Goal: Information Seeking & Learning: Check status

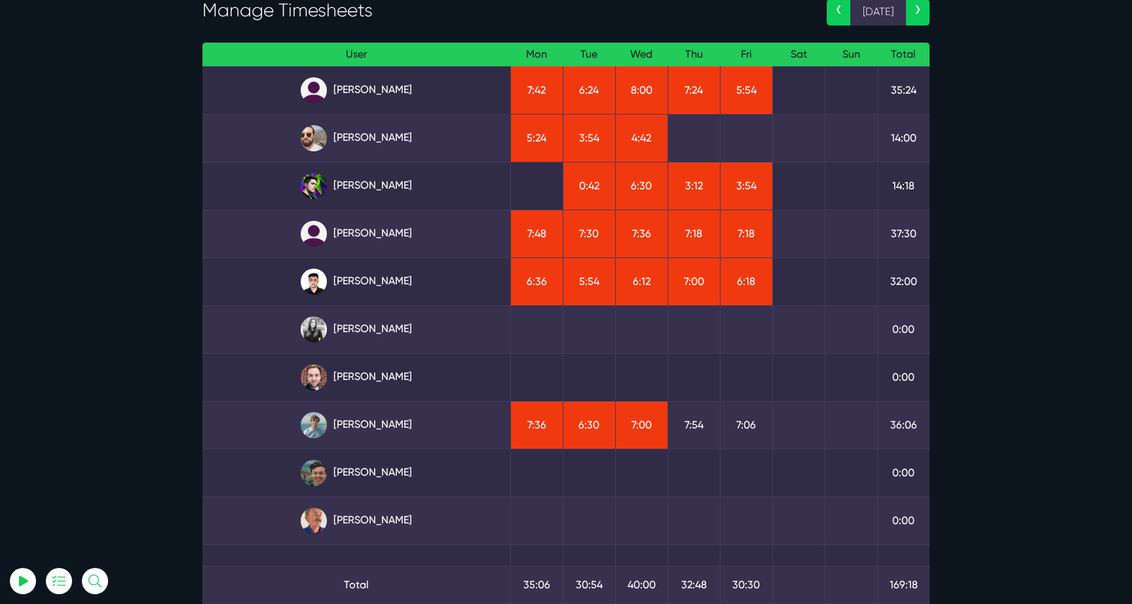
scroll to position [79, 0]
click at [379, 189] on link "[PERSON_NAME]" at bounding box center [356, 185] width 287 height 26
click at [358, 245] on link "Julianne Estras" at bounding box center [356, 233] width 287 height 26
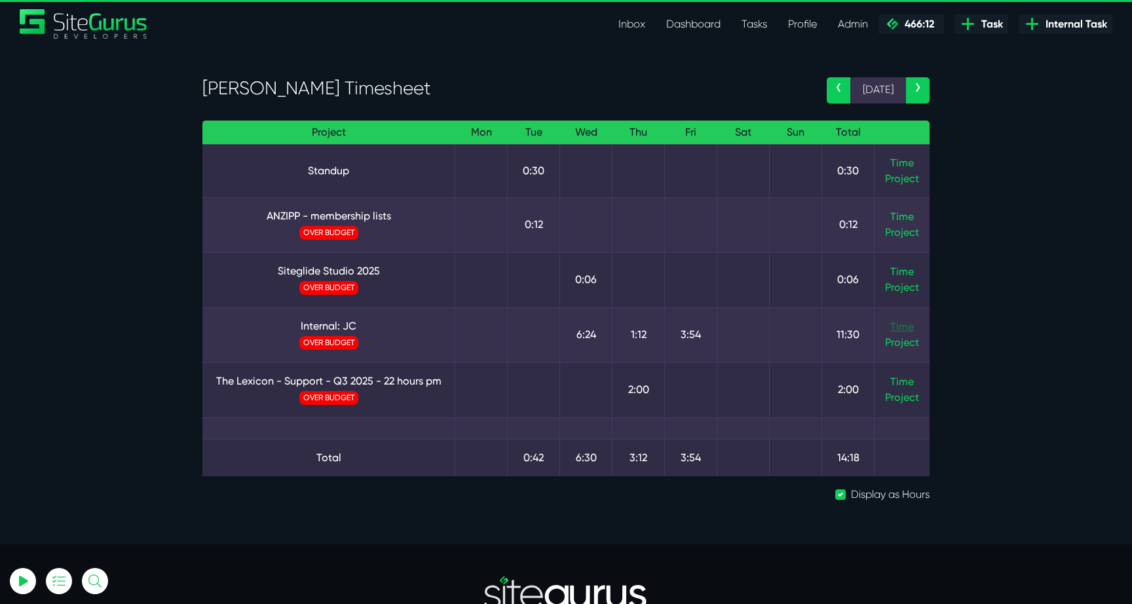
click at [894, 321] on link "Time" at bounding box center [902, 326] width 24 height 12
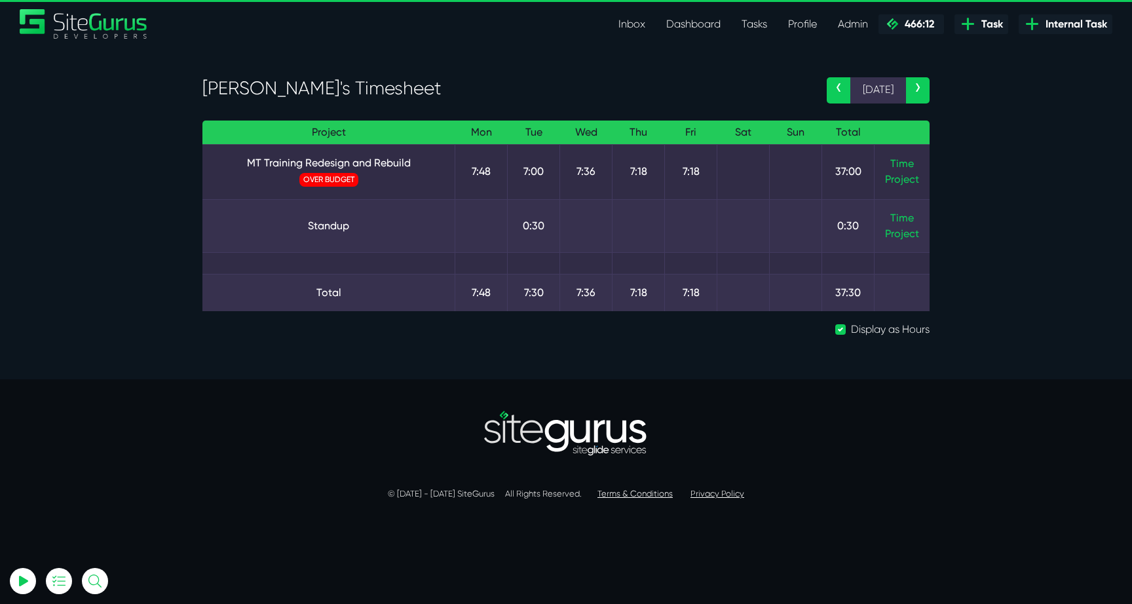
click at [891, 150] on td "Time Project" at bounding box center [902, 171] width 56 height 55
click at [891, 161] on link "Time" at bounding box center [902, 163] width 24 height 12
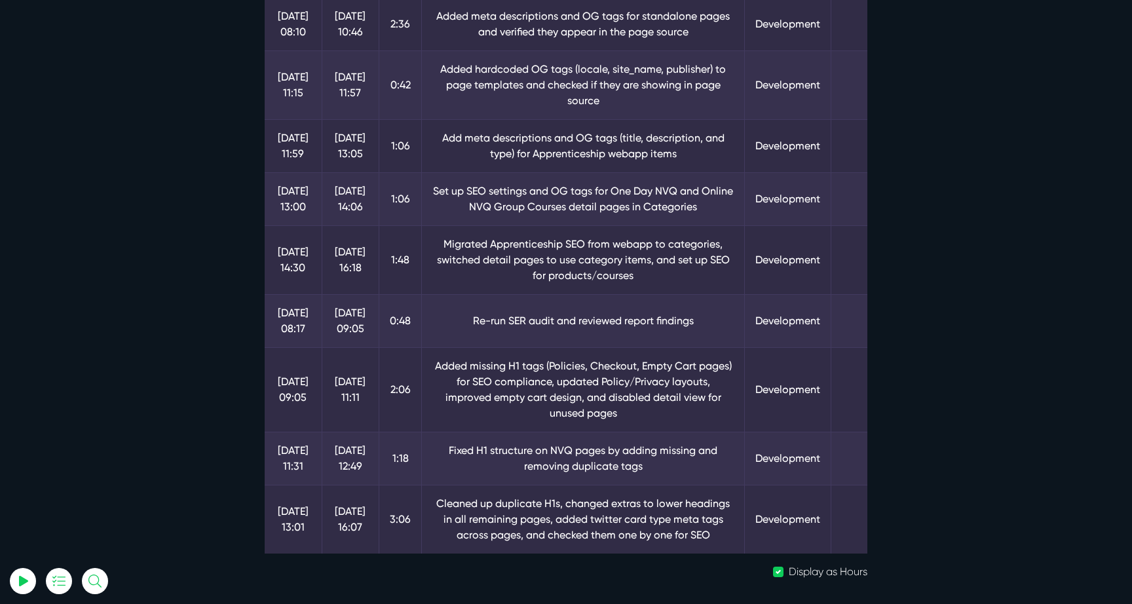
scroll to position [1057, 0]
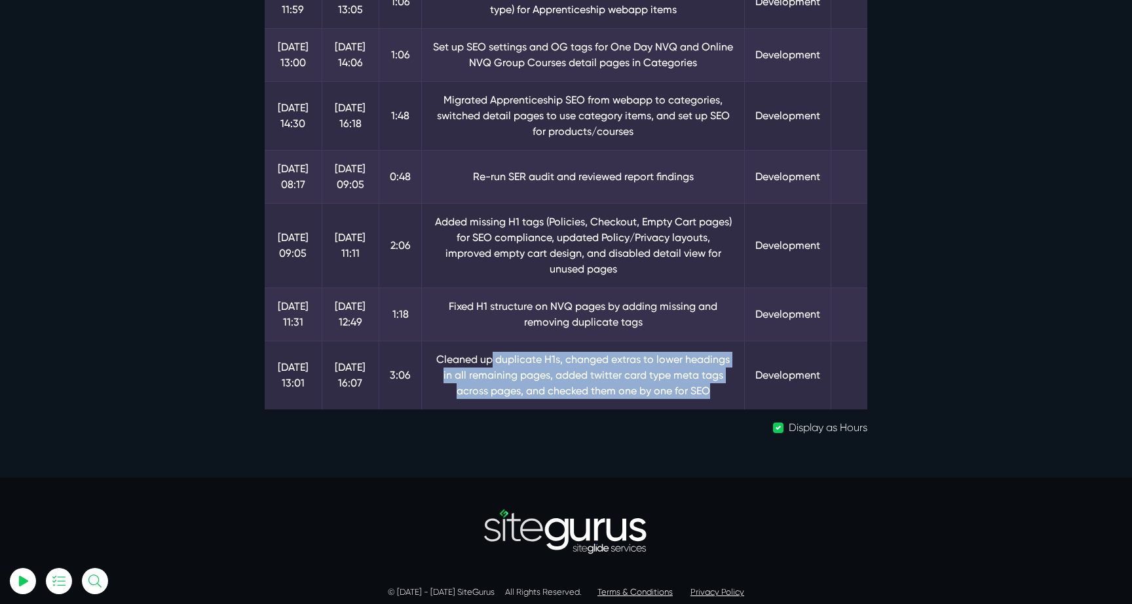
drag, startPoint x: 481, startPoint y: 344, endPoint x: 692, endPoint y: 379, distance: 213.1
click at [692, 379] on td "Cleaned up duplicate H1s, changed extras to lower headings in all remaining pag…" at bounding box center [583, 375] width 323 height 69
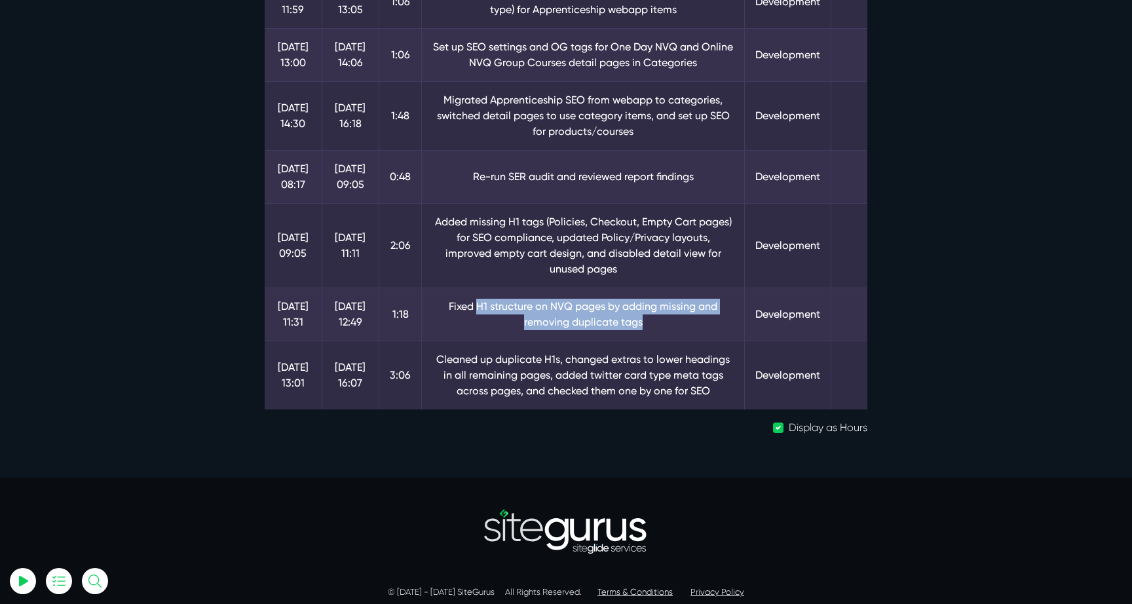
drag, startPoint x: 473, startPoint y: 288, endPoint x: 653, endPoint y: 309, distance: 181.3
click at [653, 309] on td "Fixed H1 structure on NVQ pages by adding missing and removing duplicate tags" at bounding box center [583, 314] width 323 height 53
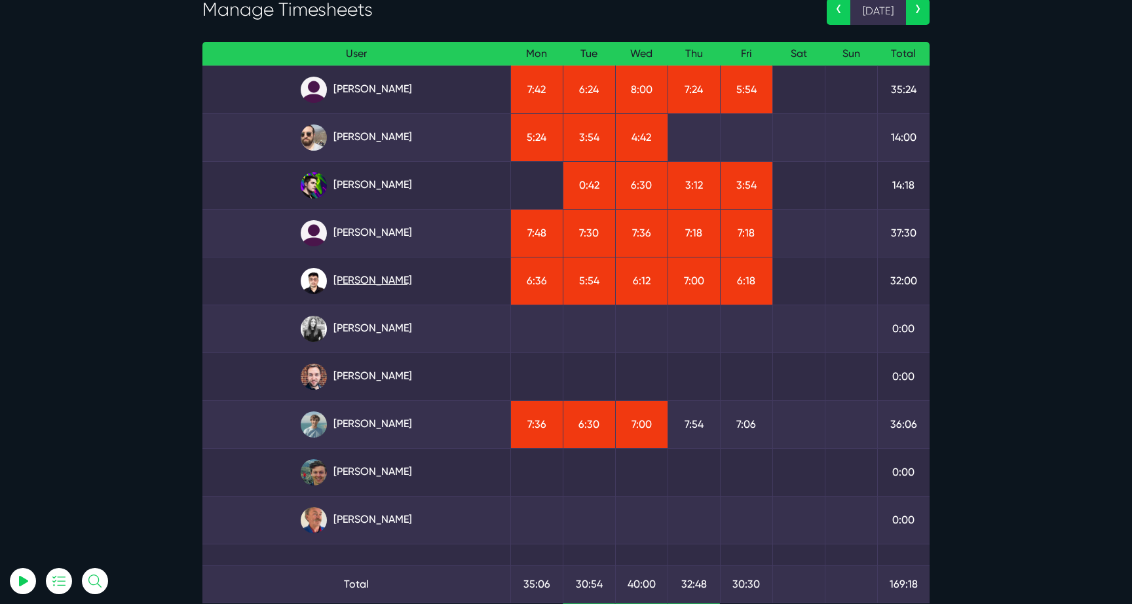
click at [379, 285] on link "Kevin Abelgas" at bounding box center [356, 281] width 287 height 26
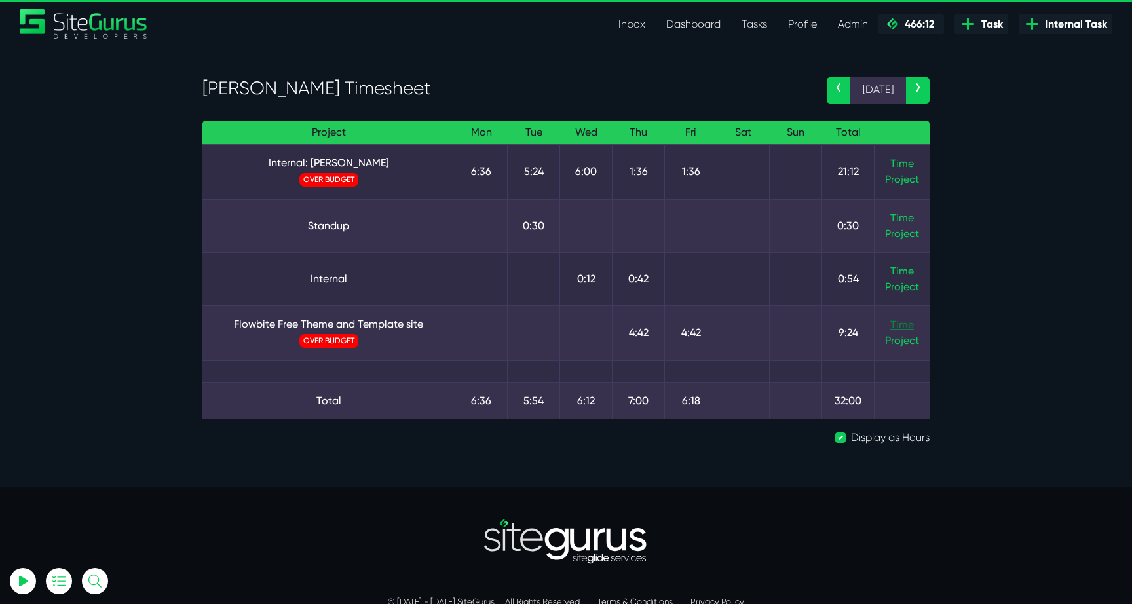
type input "[EMAIL_ADDRESS][DOMAIN_NAME]"
click at [900, 326] on link "Time" at bounding box center [902, 324] width 24 height 12
click at [905, 160] on link "Time" at bounding box center [902, 163] width 24 height 12
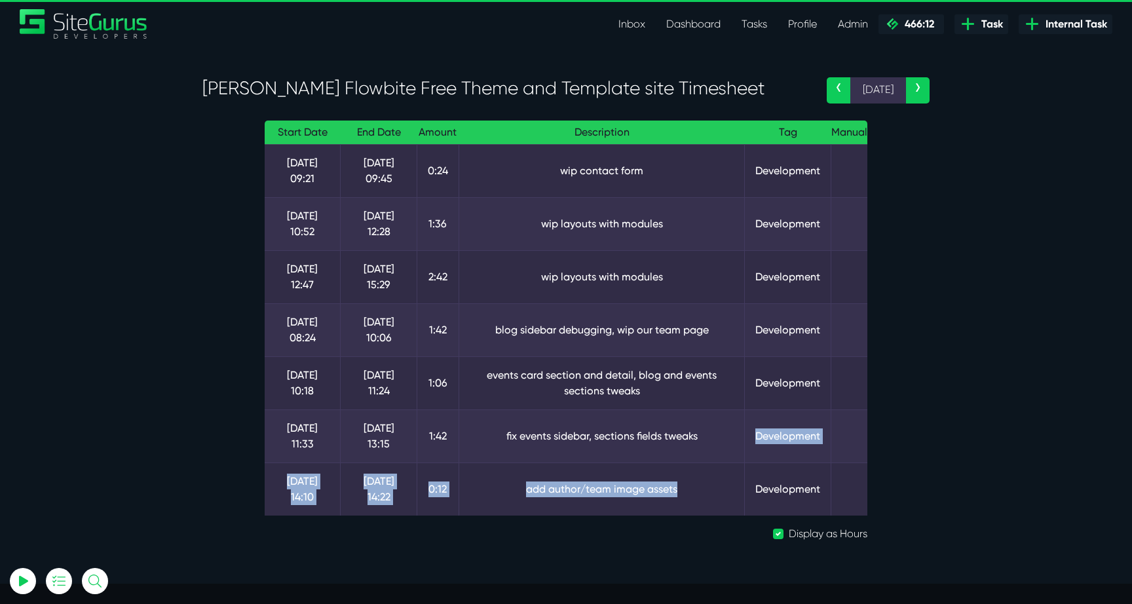
drag, startPoint x: 689, startPoint y: 481, endPoint x: 515, endPoint y: 440, distance: 178.9
click at [515, 440] on tbody "[DATE] 09:21 [DATE] 09:45 0:24 wip contact form Development [DATE] 10:52 [DATE]…" at bounding box center [566, 329] width 603 height 371
click at [515, 440] on td "fix events sidebar, sections fields tweaks" at bounding box center [601, 435] width 286 height 53
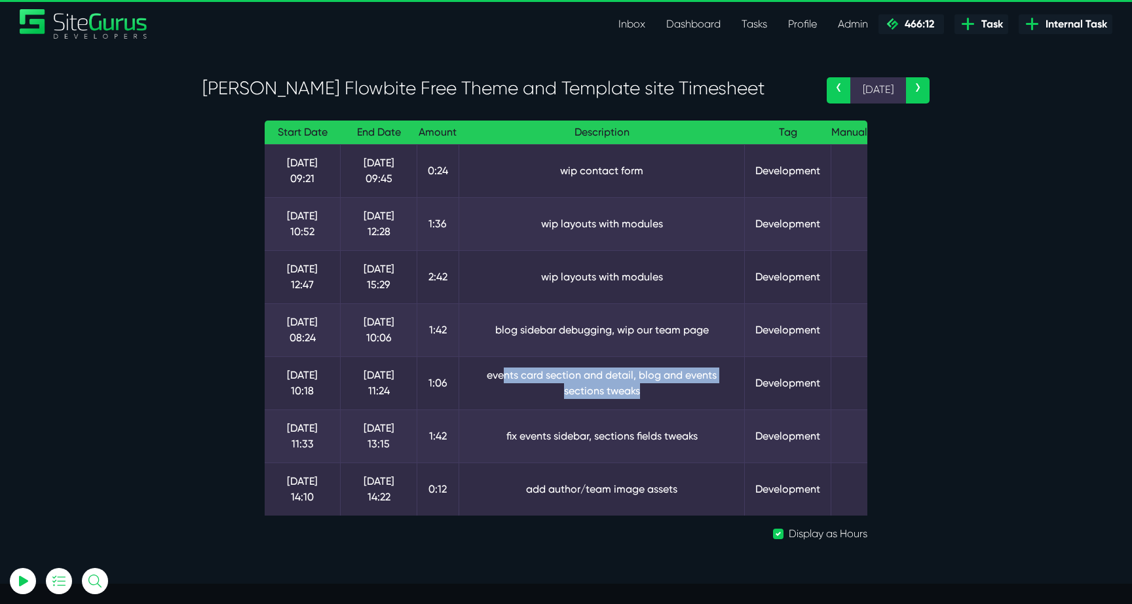
drag, startPoint x: 504, startPoint y: 378, endPoint x: 704, endPoint y: 386, distance: 200.6
click at [704, 386] on td "events card section and detail, blog and events sections tweaks" at bounding box center [601, 382] width 286 height 53
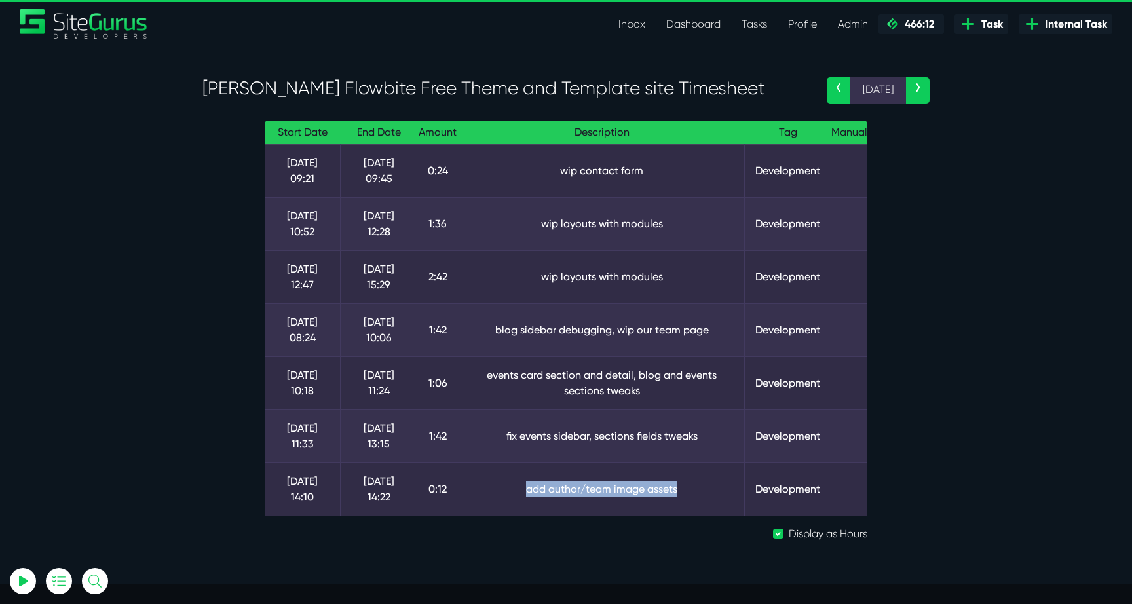
drag, startPoint x: 716, startPoint y: 471, endPoint x: 476, endPoint y: 470, distance: 240.4
click at [476, 470] on td "add author/team image assets" at bounding box center [601, 488] width 286 height 53
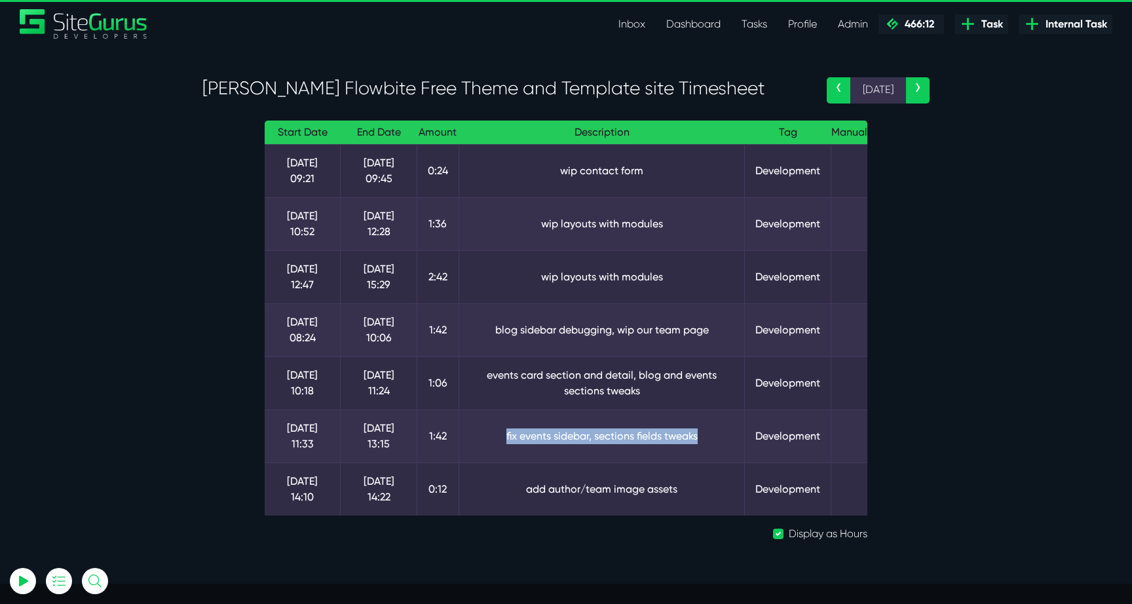
drag, startPoint x: 494, startPoint y: 434, endPoint x: 707, endPoint y: 436, distance: 212.9
click at [705, 436] on td "fix events sidebar, sections fields tweaks" at bounding box center [601, 435] width 286 height 53
click at [707, 436] on td "fix events sidebar, sections fields tweaks" at bounding box center [601, 435] width 286 height 53
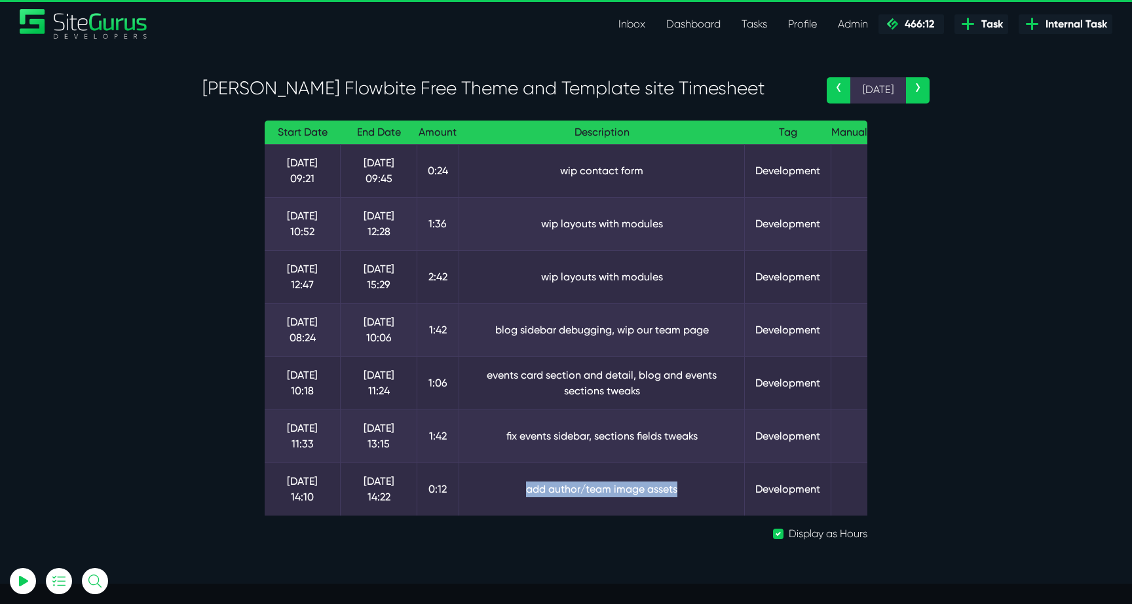
drag, startPoint x: 671, startPoint y: 470, endPoint x: 488, endPoint y: 470, distance: 183.4
click at [488, 470] on td "add author/team image assets" at bounding box center [601, 488] width 286 height 53
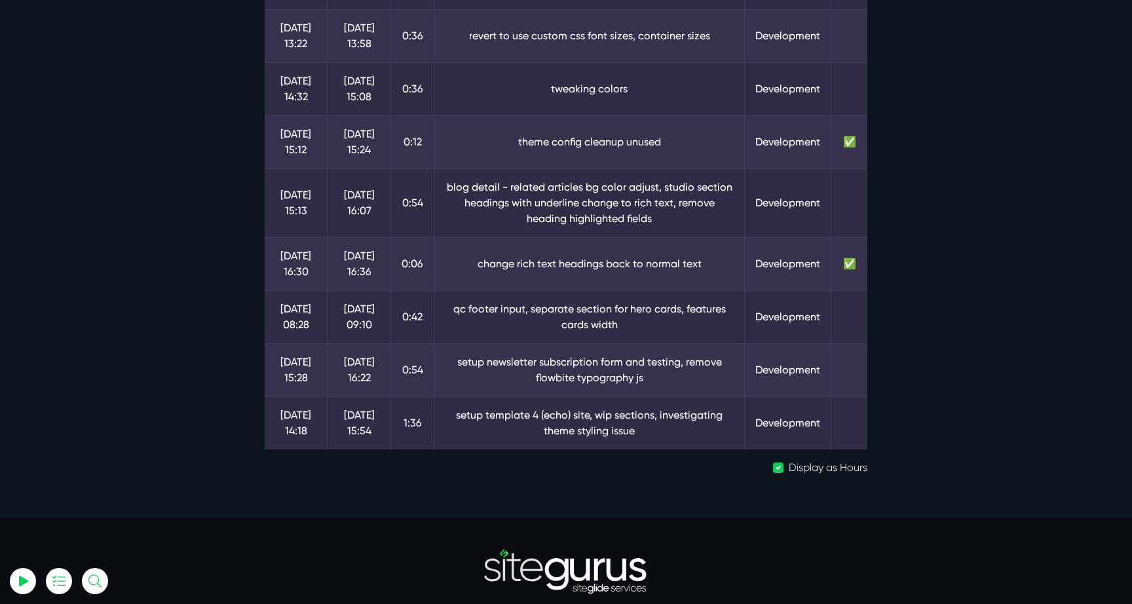
scroll to position [880, 0]
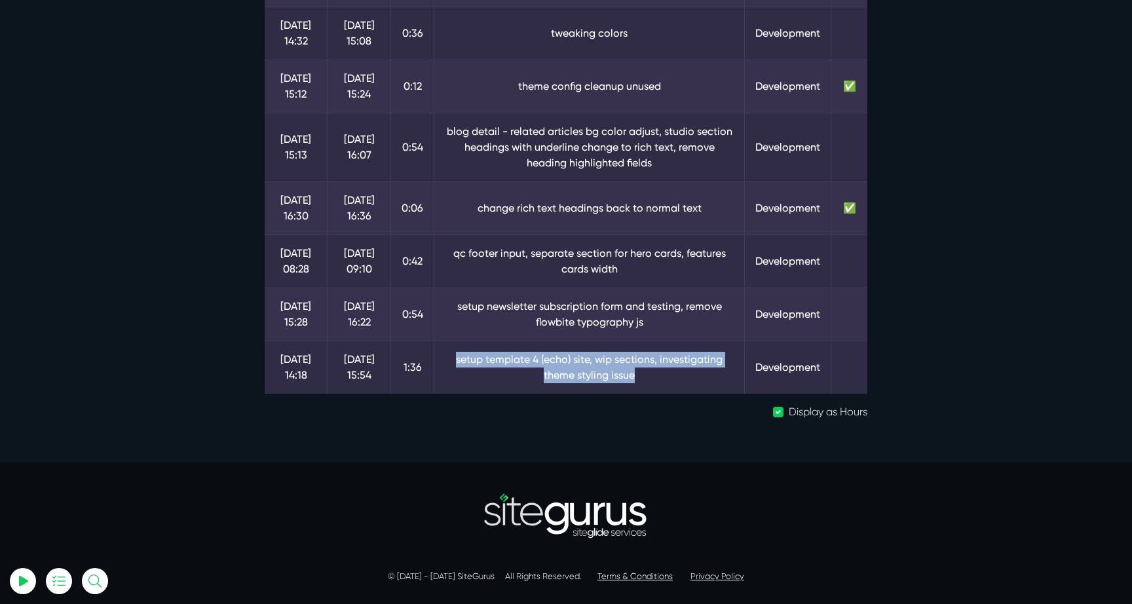
drag, startPoint x: 661, startPoint y: 383, endPoint x: 434, endPoint y: 348, distance: 230.0
click at [434, 348] on td "setup template 4 (echo) site, wip sections, investigating theme styling issue" at bounding box center [589, 367] width 310 height 53
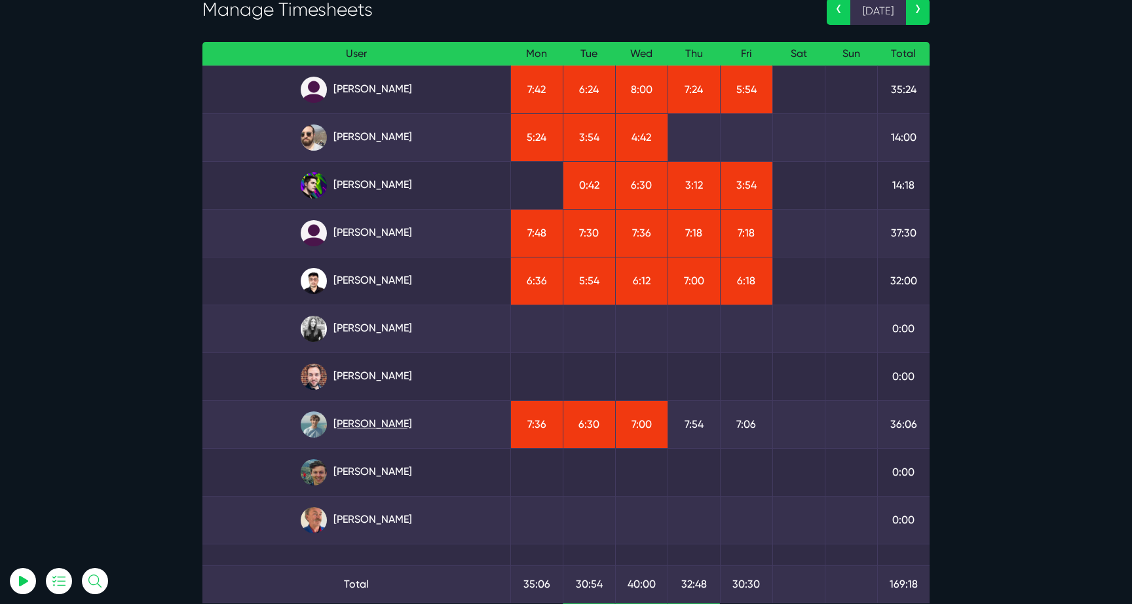
click at [356, 421] on link "[PERSON_NAME]" at bounding box center [356, 424] width 287 height 26
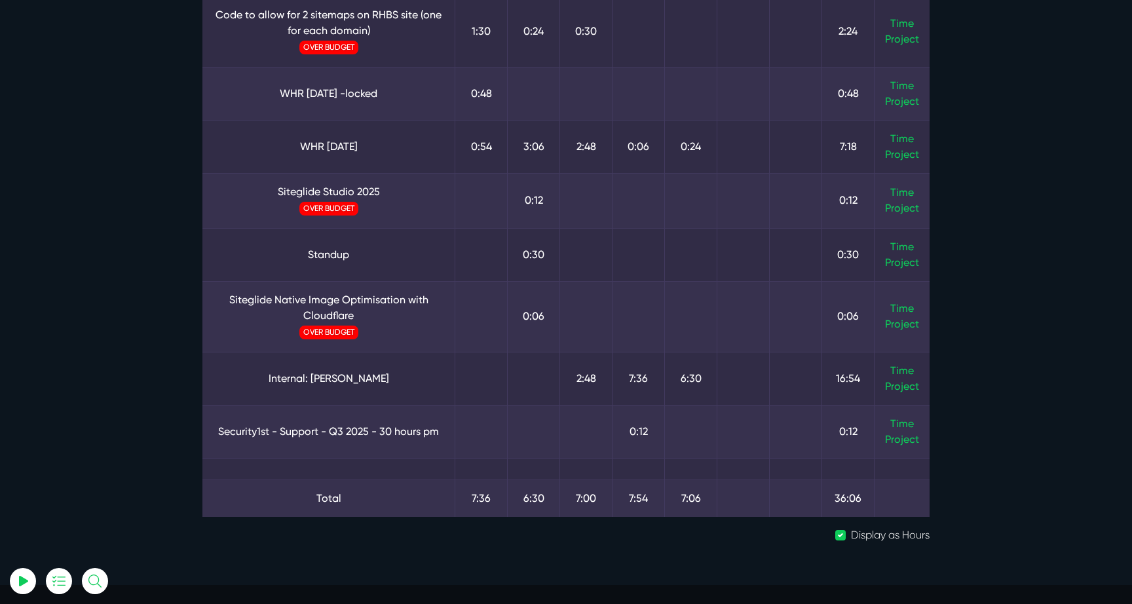
scroll to position [257, 0]
click at [896, 370] on link "Time" at bounding box center [902, 369] width 24 height 12
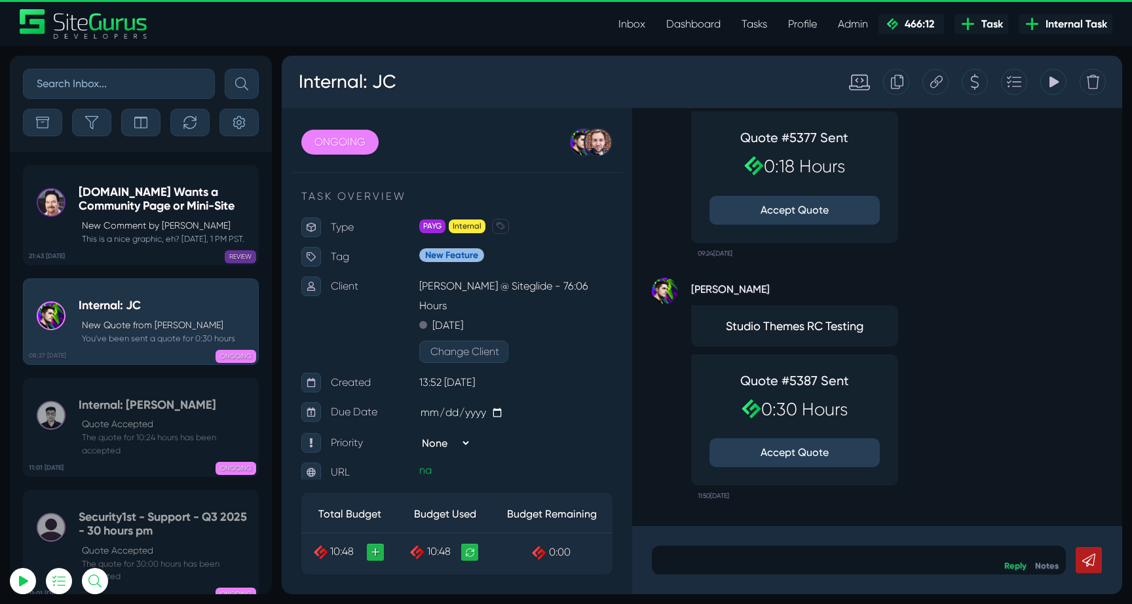
click at [629, 22] on link "Inbox" at bounding box center [632, 24] width 48 height 26
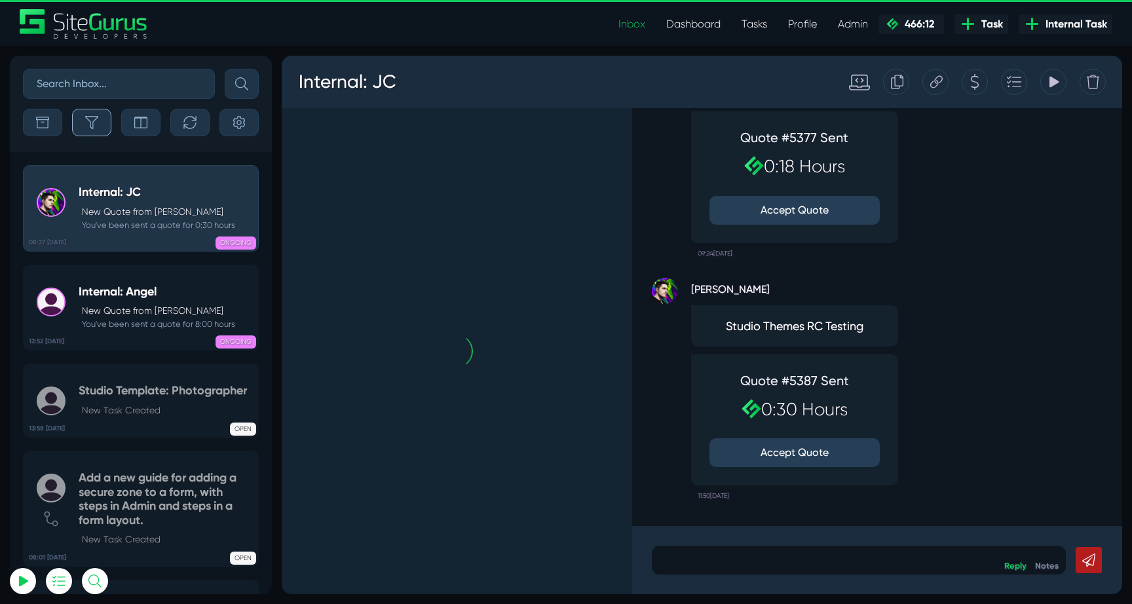
click at [100, 119] on button "button" at bounding box center [91, 123] width 39 height 28
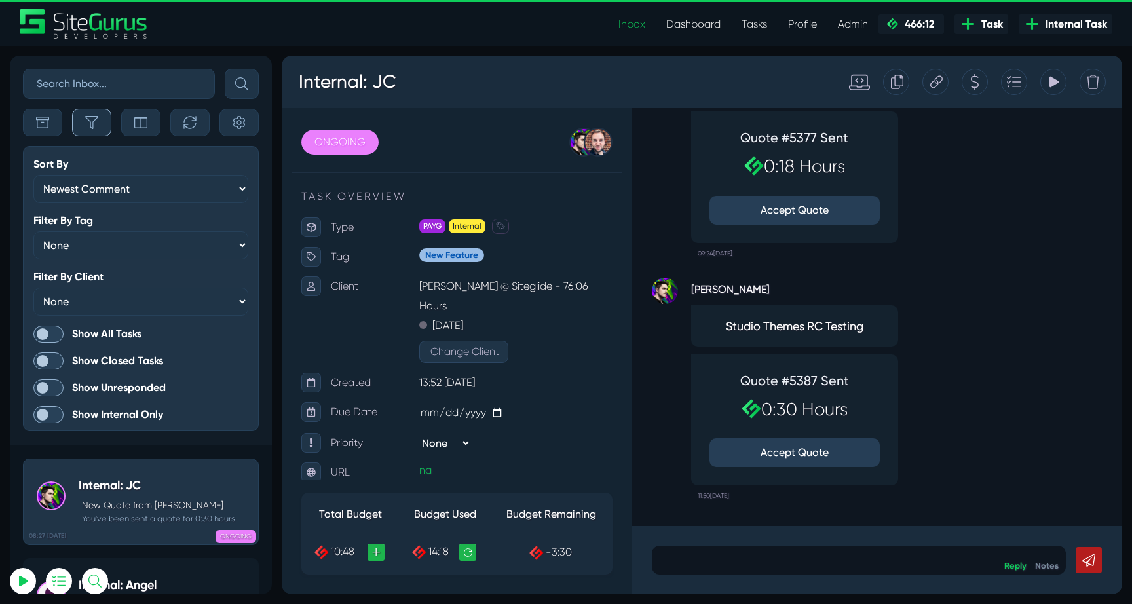
scroll to position [-3436, 0]
click at [51, 326] on span at bounding box center [48, 333] width 30 height 17
click at [0, 0] on input "Show All Tasks" at bounding box center [0, 0] width 0 height 0
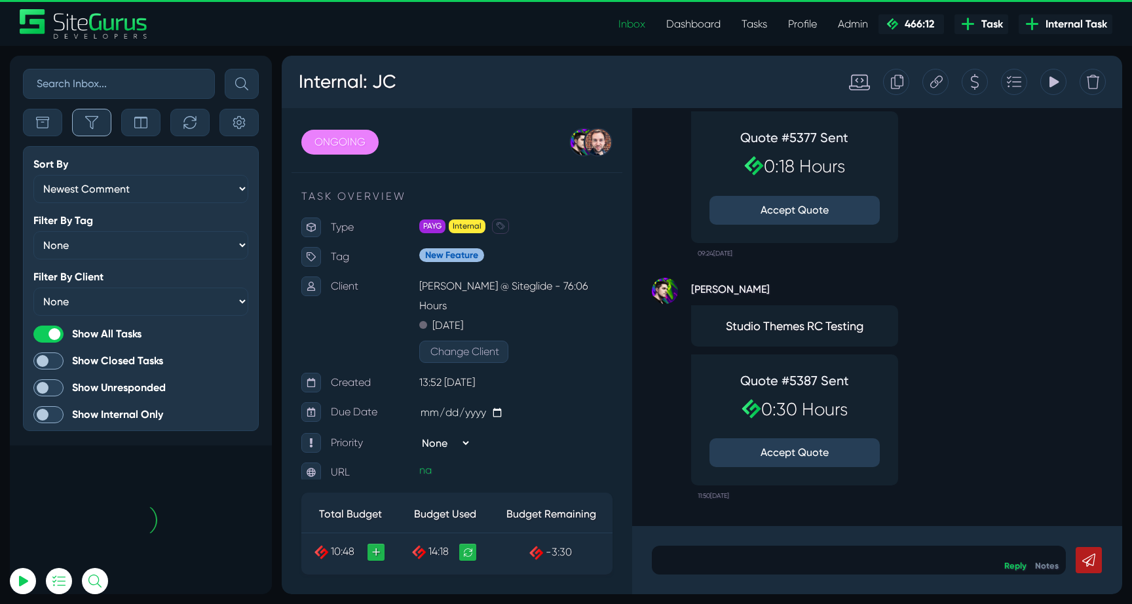
click at [92, 132] on button "button" at bounding box center [91, 123] width 39 height 28
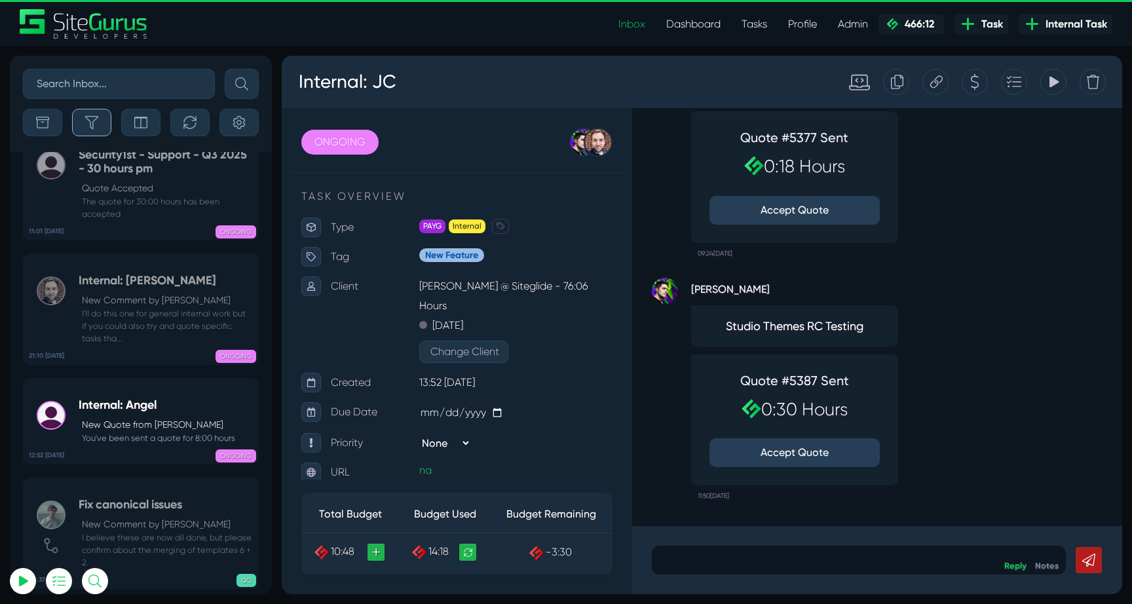
scroll to position [-52235, 0]
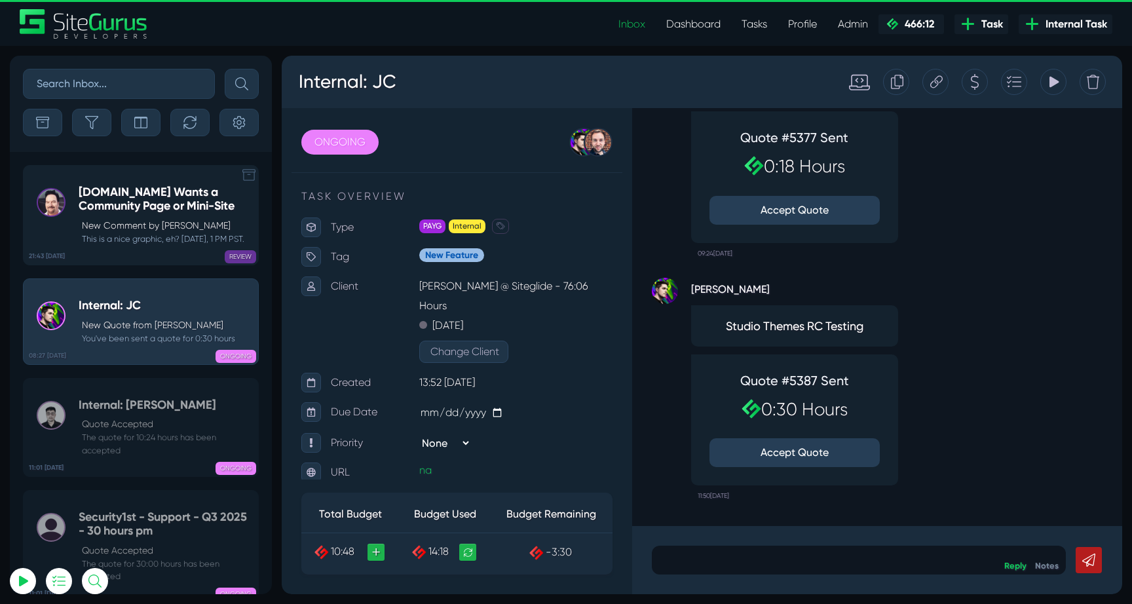
click at [182, 236] on small "This is a nice graphic, eh? [DATE], 1 PM PST." at bounding box center [165, 238] width 173 height 12
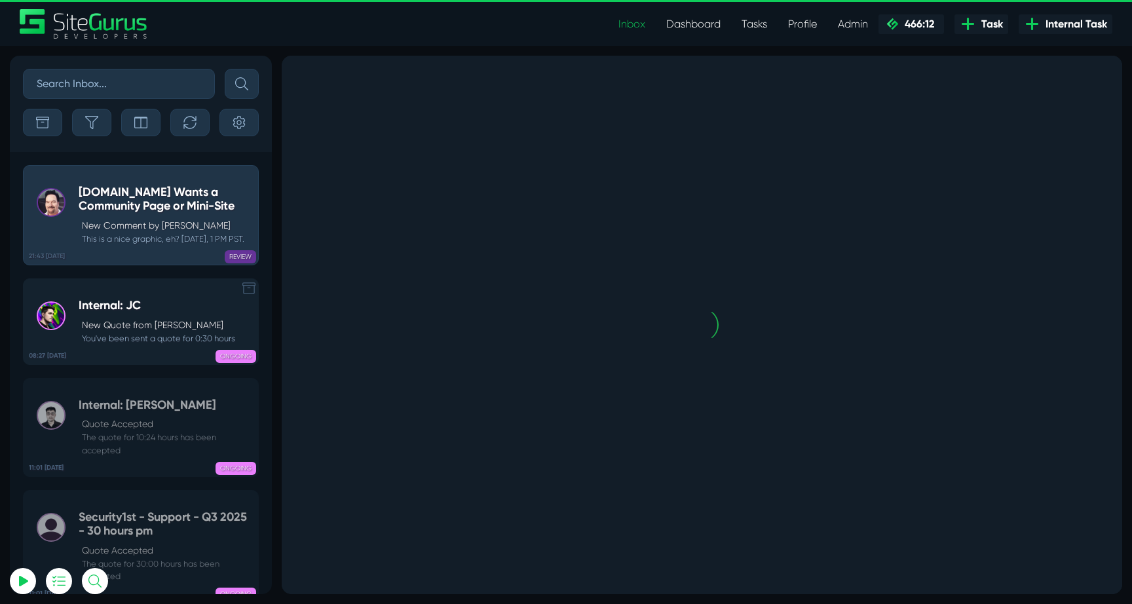
click at [149, 290] on link "08:27 [DATE] Internal: JC New Quote from [PERSON_NAME] You've been sent a quote…" at bounding box center [141, 321] width 236 height 86
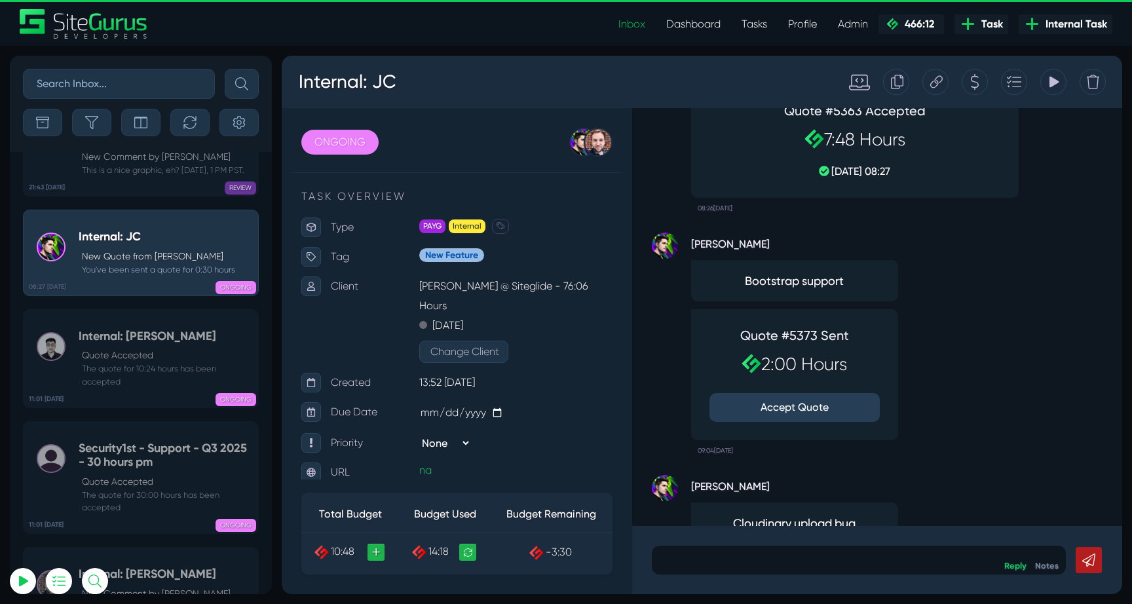
scroll to position [-436, 0]
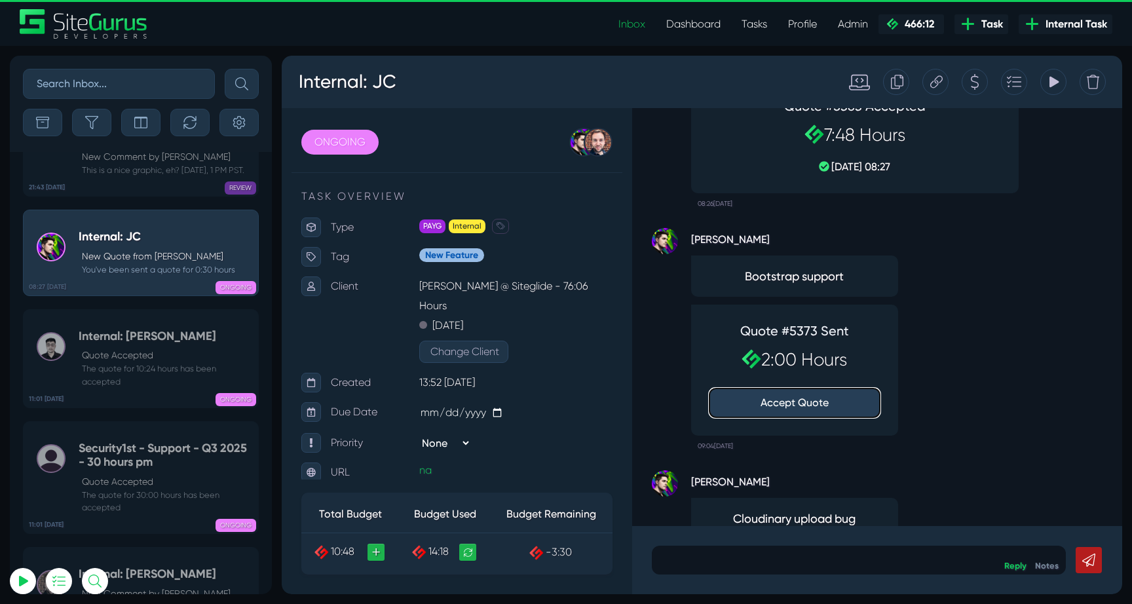
click at [805, 404] on button "Accept Quote" at bounding box center [794, 402] width 170 height 29
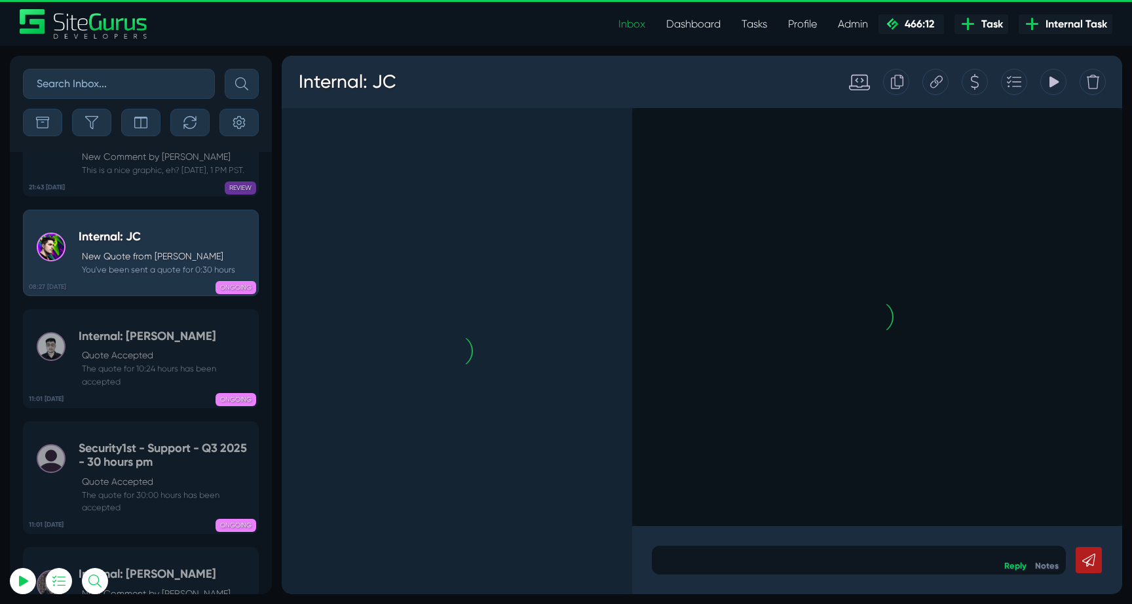
scroll to position [0, 0]
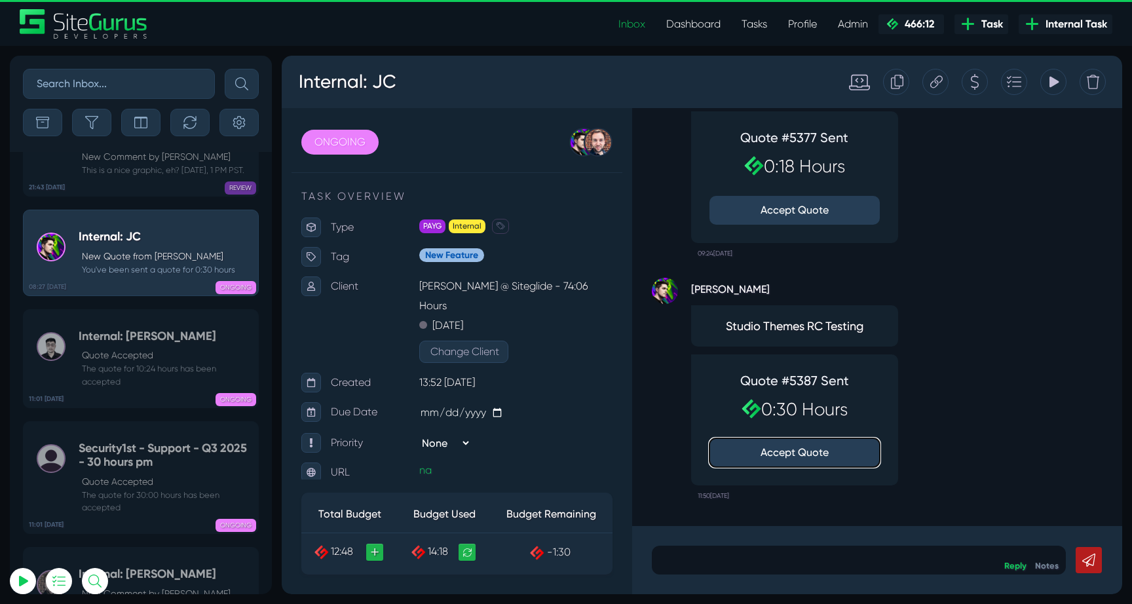
click at [802, 455] on button "Accept Quote" at bounding box center [794, 452] width 170 height 29
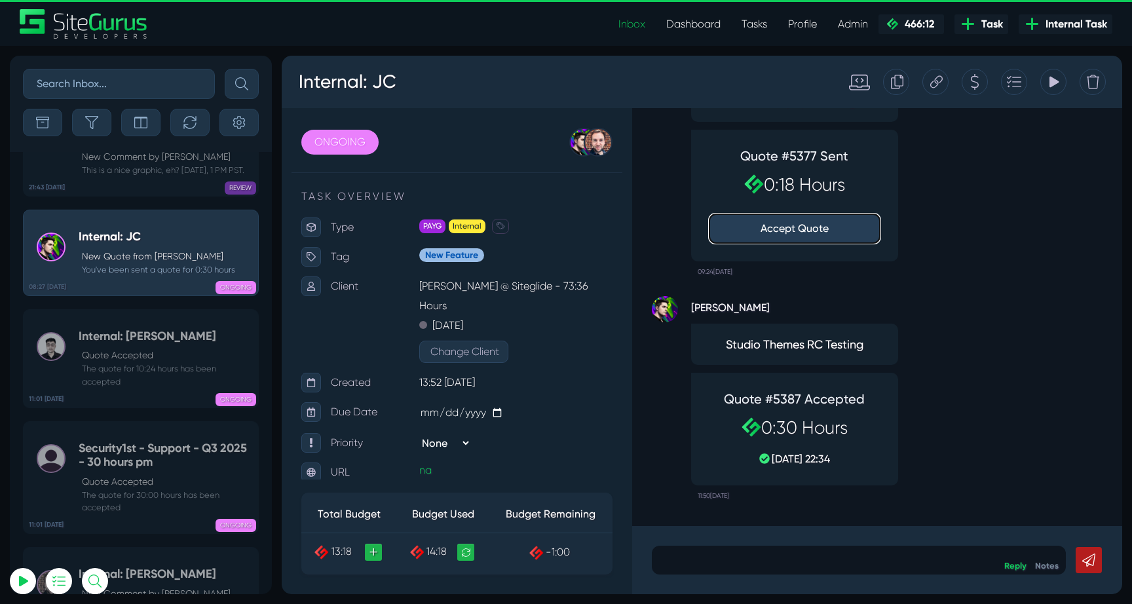
click at [819, 231] on button "Accept Quote" at bounding box center [794, 228] width 170 height 29
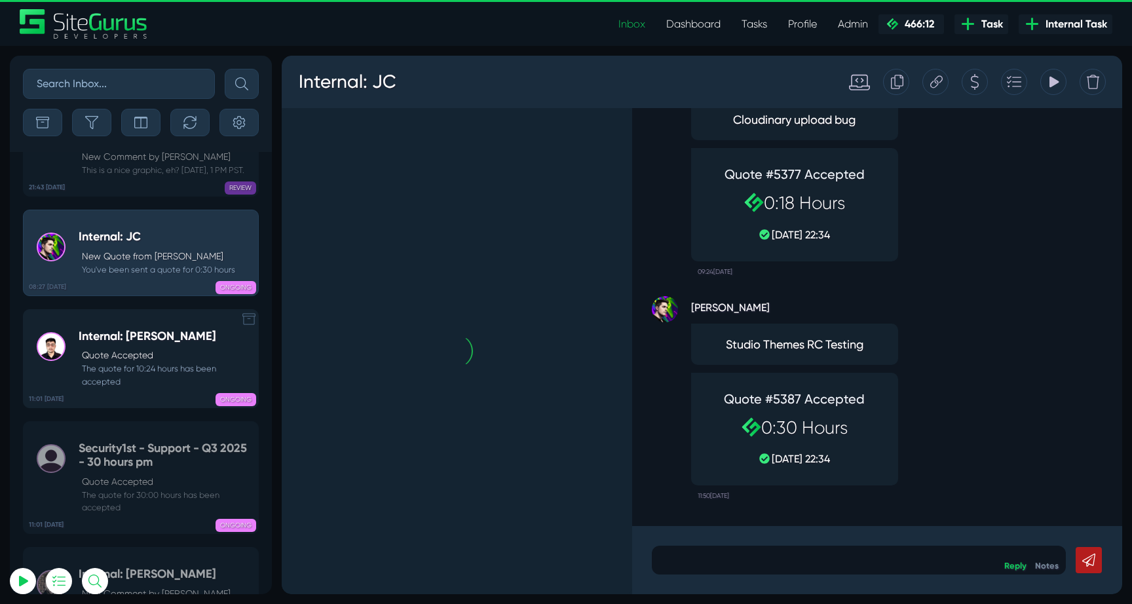
type input "[EMAIL_ADDRESS][DOMAIN_NAME]"
click at [185, 329] on div "Internal: [PERSON_NAME] Accepted The quote for 10:24 hours has been accepted" at bounding box center [165, 358] width 173 height 58
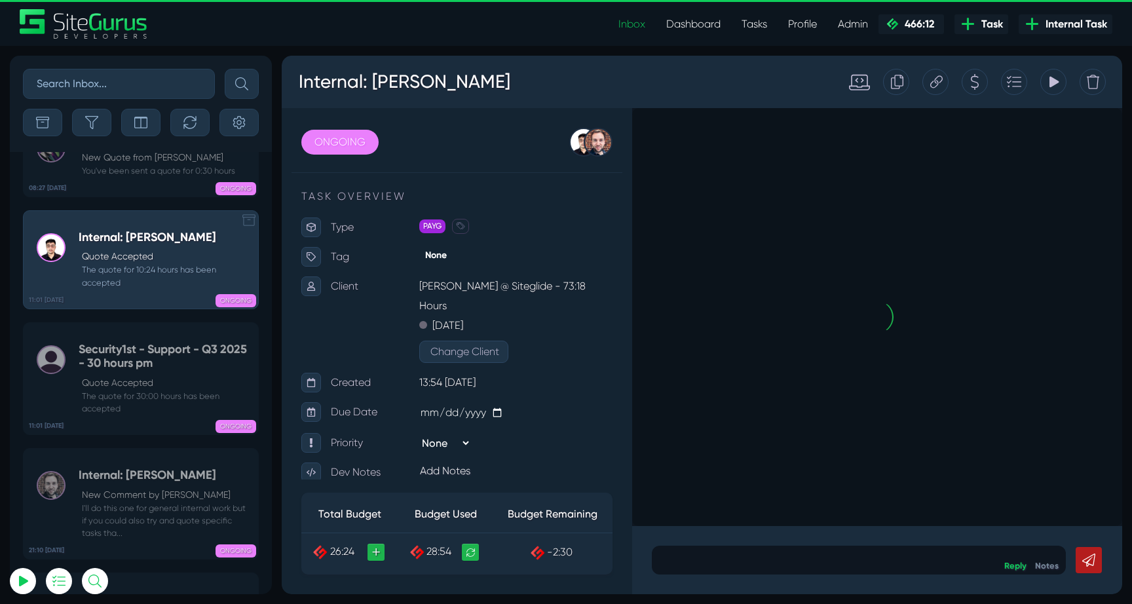
scroll to position [-52235, 0]
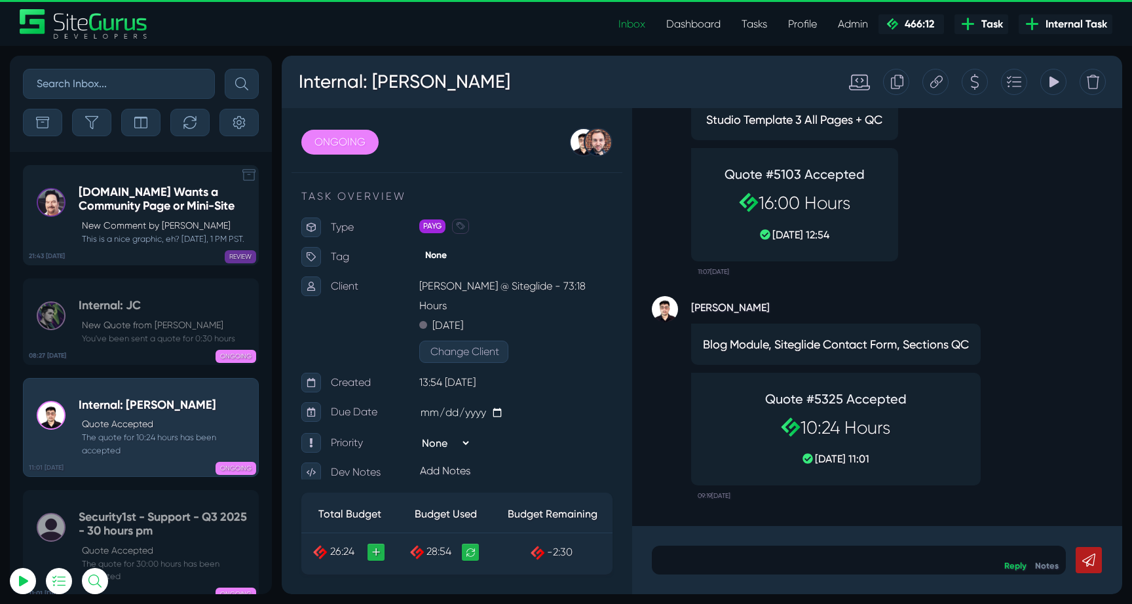
click at [158, 222] on p "New Comment by [PERSON_NAME]" at bounding box center [167, 226] width 170 height 14
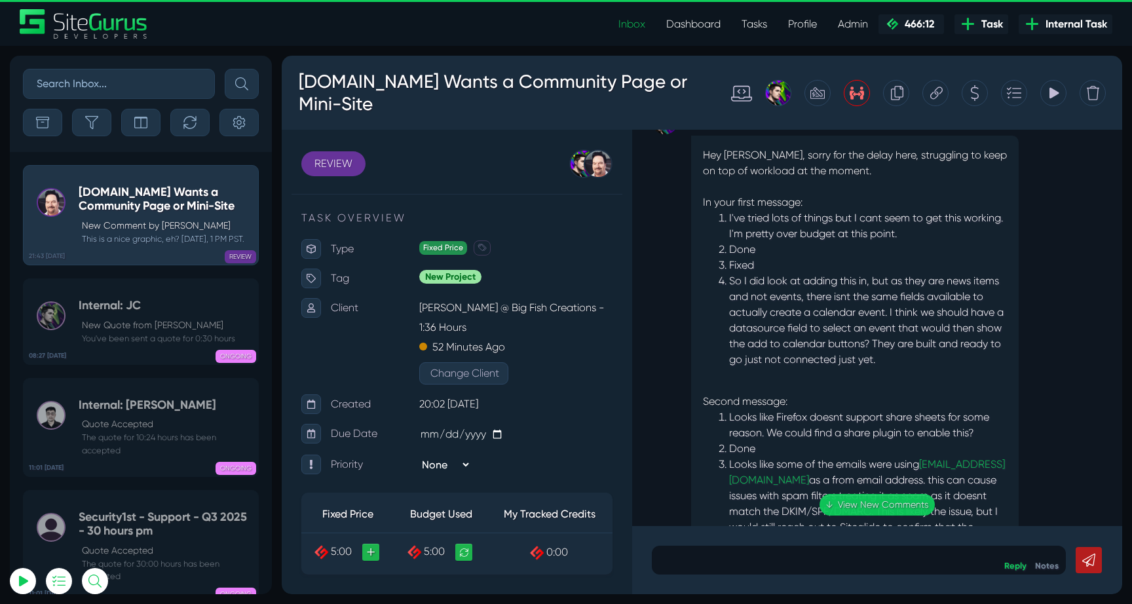
scroll to position [-832, 0]
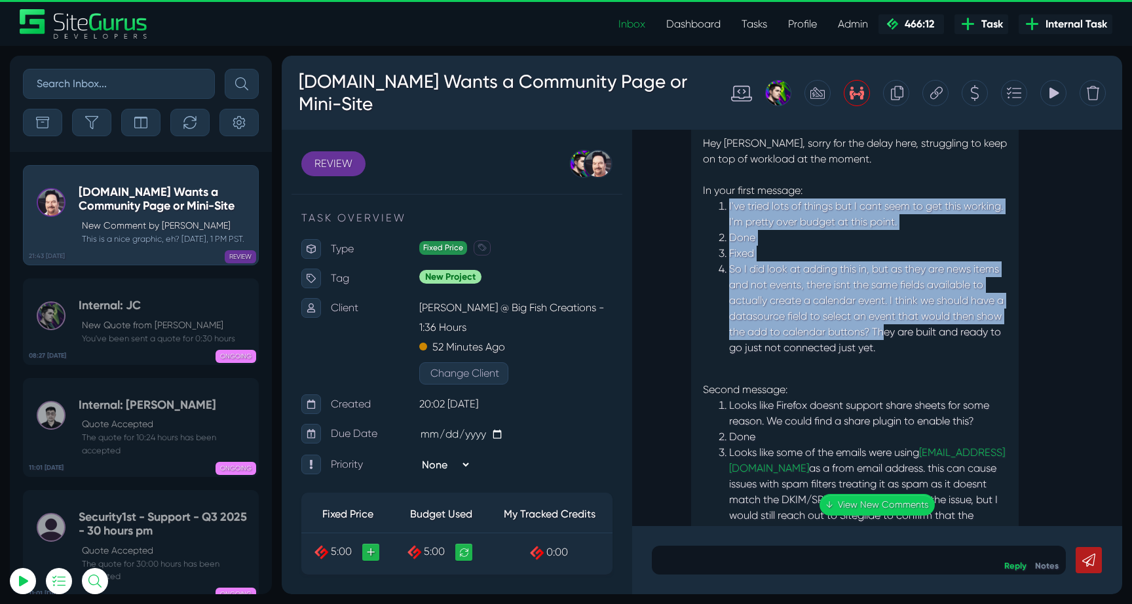
drag, startPoint x: 724, startPoint y: 204, endPoint x: 914, endPoint y: 330, distance: 228.1
click at [914, 330] on ol "I've tried lots of things but I cant seem to get this working. I'm pretty over …" at bounding box center [855, 284] width 304 height 173
click at [914, 337] on li "So I did look at adding this in, but as they are news items and not events, the…" at bounding box center [868, 316] width 278 height 110
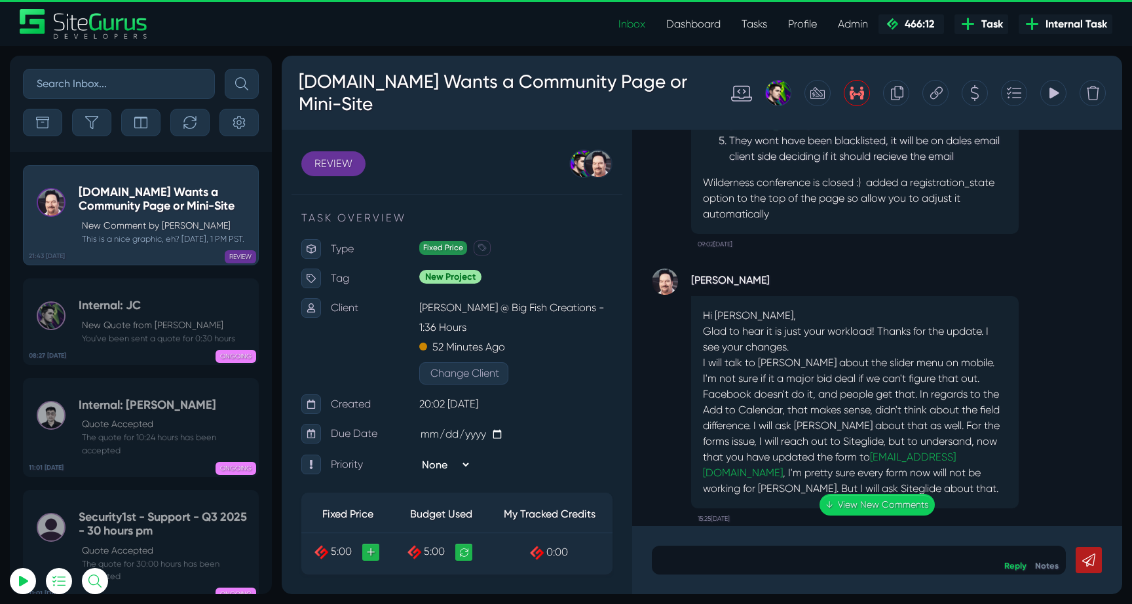
scroll to position [-393, 0]
drag, startPoint x: 795, startPoint y: 330, endPoint x: 929, endPoint y: 340, distance: 134.6
click at [929, 340] on p "Glad to hear it is just your workload! Thanks for the update. I see your change…" at bounding box center [855, 337] width 304 height 31
drag, startPoint x: 913, startPoint y: 331, endPoint x: 958, endPoint y: 338, distance: 45.7
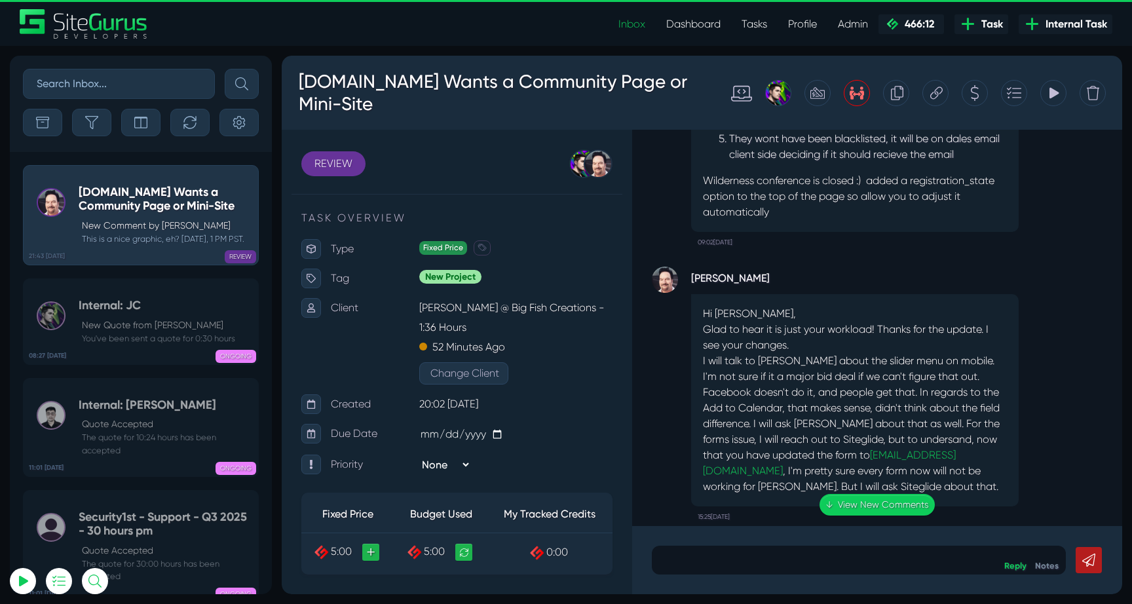
click at [961, 338] on div ".cls-1{fill-rule:evenodd;fill:url(#linear-gradient);} 0:06 [DOMAIN_NAME] Wants …" at bounding box center [877, 328] width 490 height 396
click at [958, 338] on p "Glad to hear it is just your workload! Thanks for the update. I see your change…" at bounding box center [855, 337] width 304 height 31
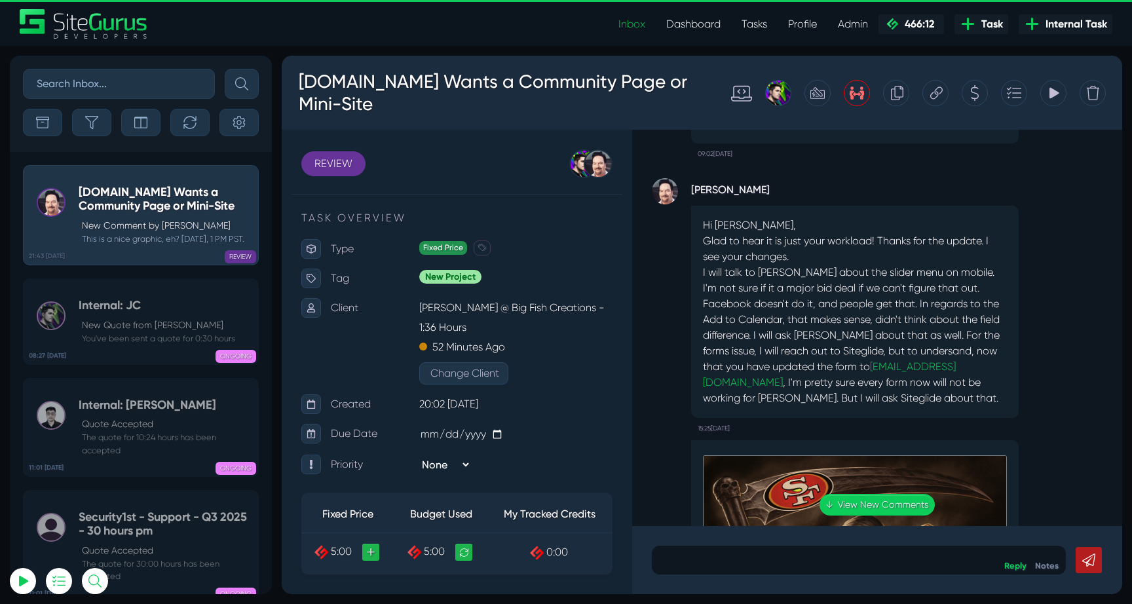
scroll to position [-303, 0]
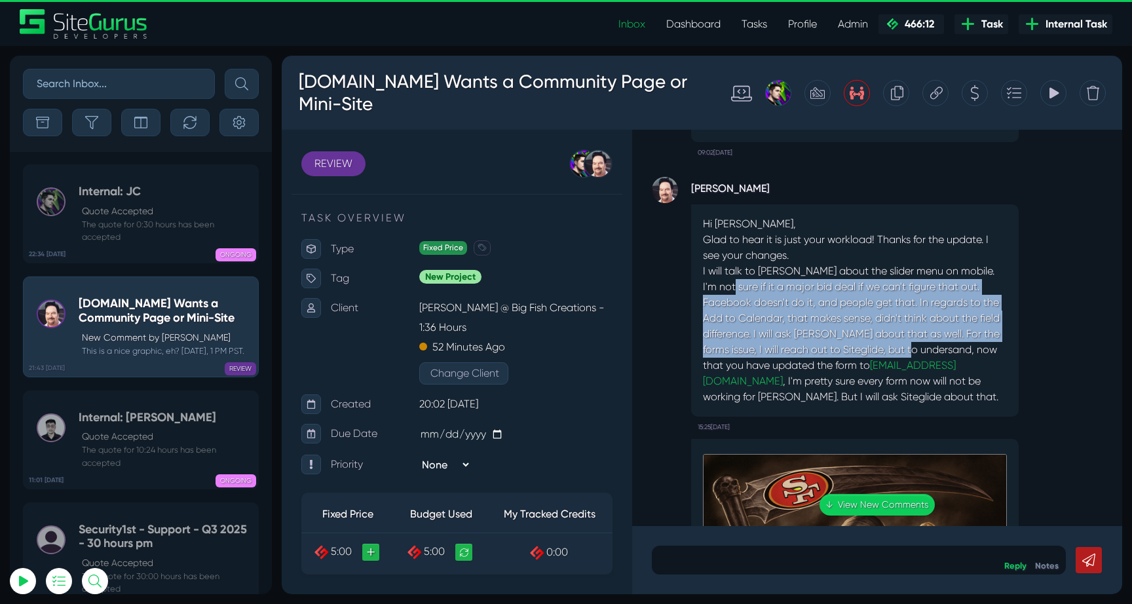
drag, startPoint x: 709, startPoint y: 287, endPoint x: 975, endPoint y: 355, distance: 274.5
click at [977, 355] on p "I will talk to [PERSON_NAME] about the slider menu on mobile. I'm not sure if i…" at bounding box center [855, 333] width 304 height 141
click at [975, 355] on p "I will talk to [PERSON_NAME] about the slider menu on mobile. I'm not sure if i…" at bounding box center [855, 333] width 304 height 141
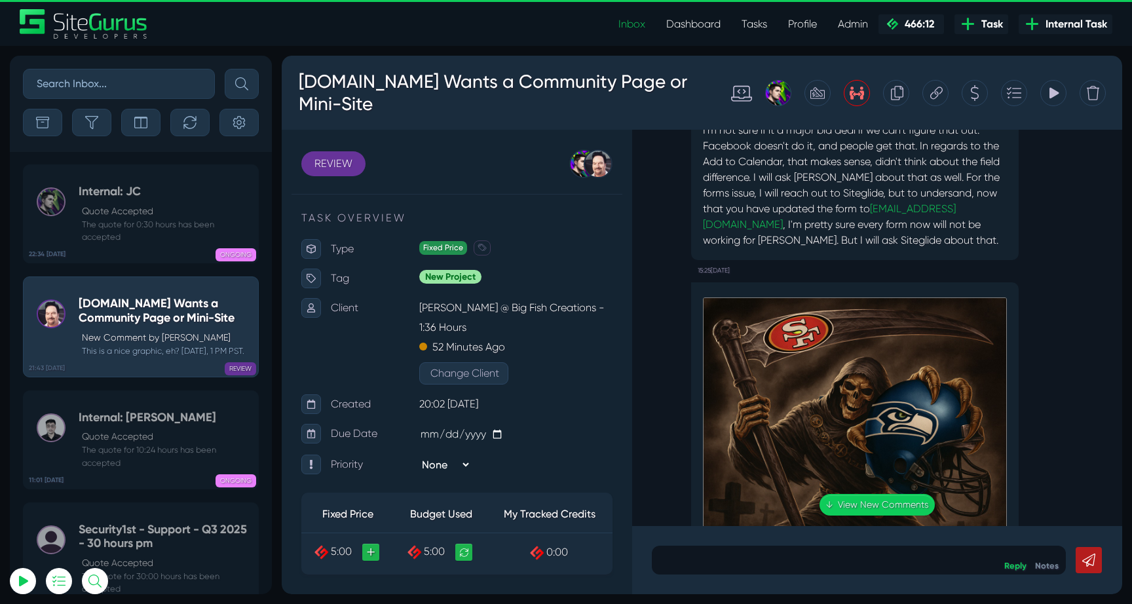
scroll to position [-157, 0]
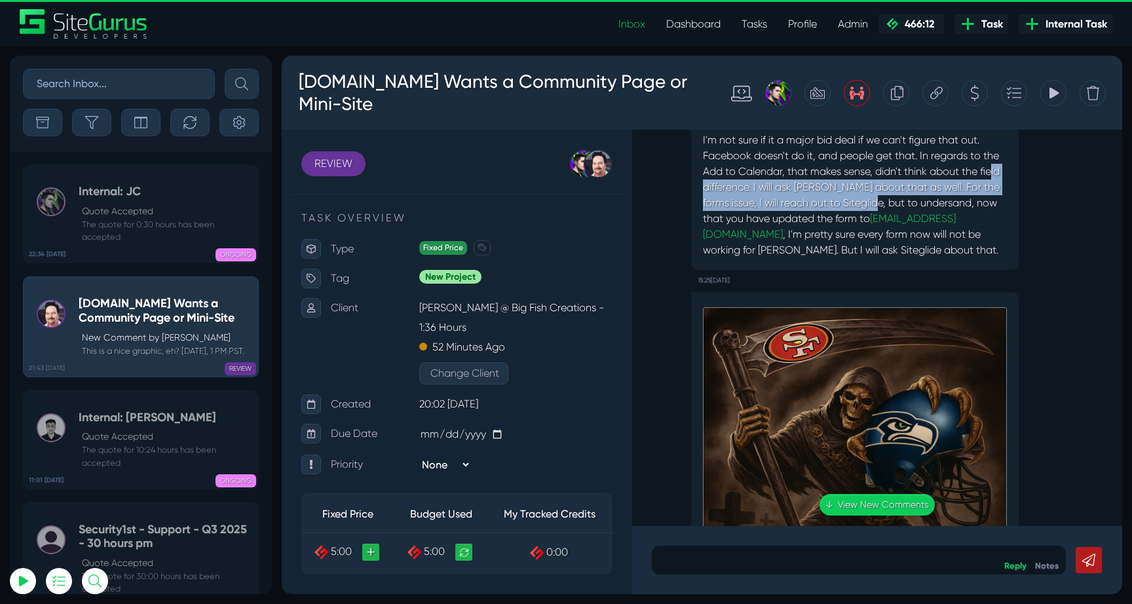
drag, startPoint x: 744, startPoint y: 185, endPoint x: 940, endPoint y: 204, distance: 197.3
click at [942, 203] on p "I will talk to [PERSON_NAME] about the slider menu on mobile. I'm not sure if i…" at bounding box center [855, 187] width 304 height 141
click at [940, 204] on p "I will talk to [PERSON_NAME] about the slider menu on mobile. I'm not sure if i…" at bounding box center [855, 187] width 304 height 141
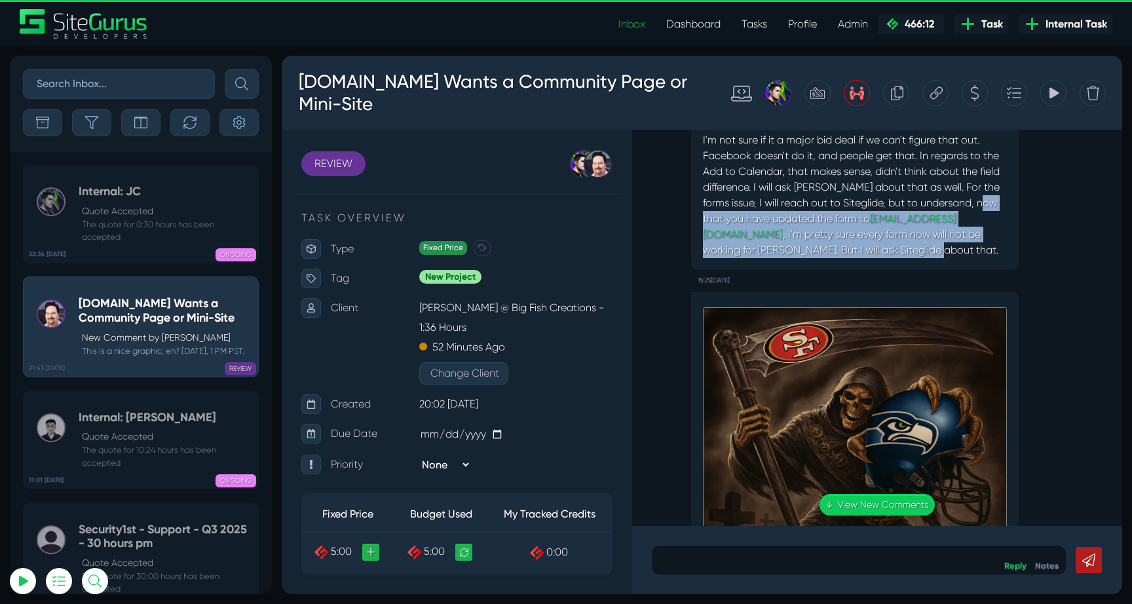
drag, startPoint x: 754, startPoint y: 219, endPoint x: 794, endPoint y: 251, distance: 50.7
click at [794, 250] on p "I will talk to [PERSON_NAME] about the slider menu on mobile. I'm not sure if i…" at bounding box center [855, 187] width 304 height 141
click at [794, 251] on p "I will talk to [PERSON_NAME] about the slider menu on mobile. I'm not sure if i…" at bounding box center [855, 187] width 304 height 141
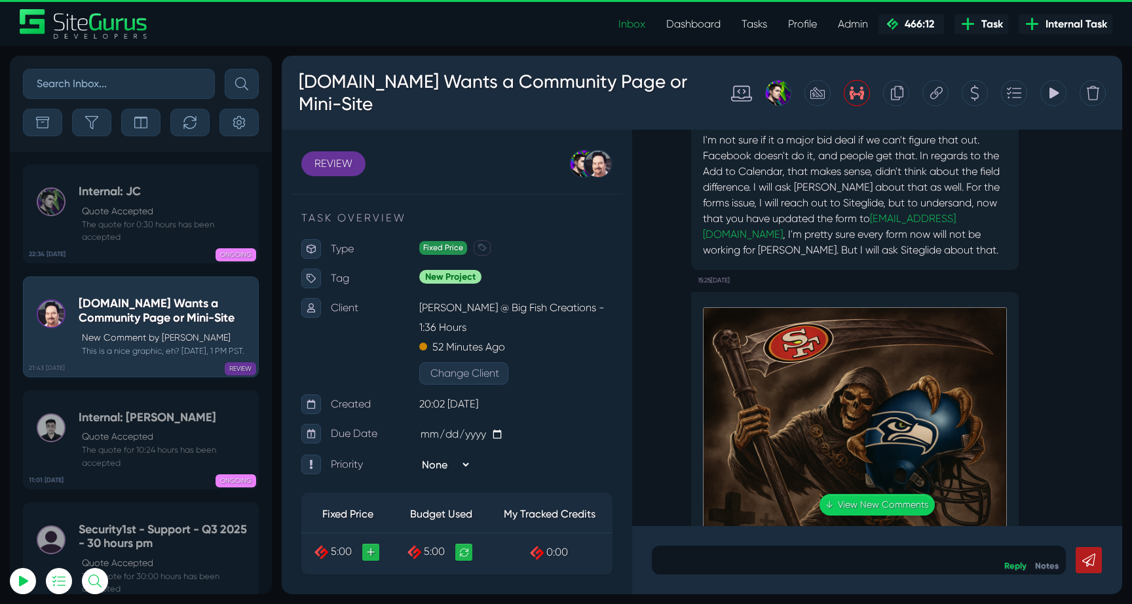
scroll to position [0, 0]
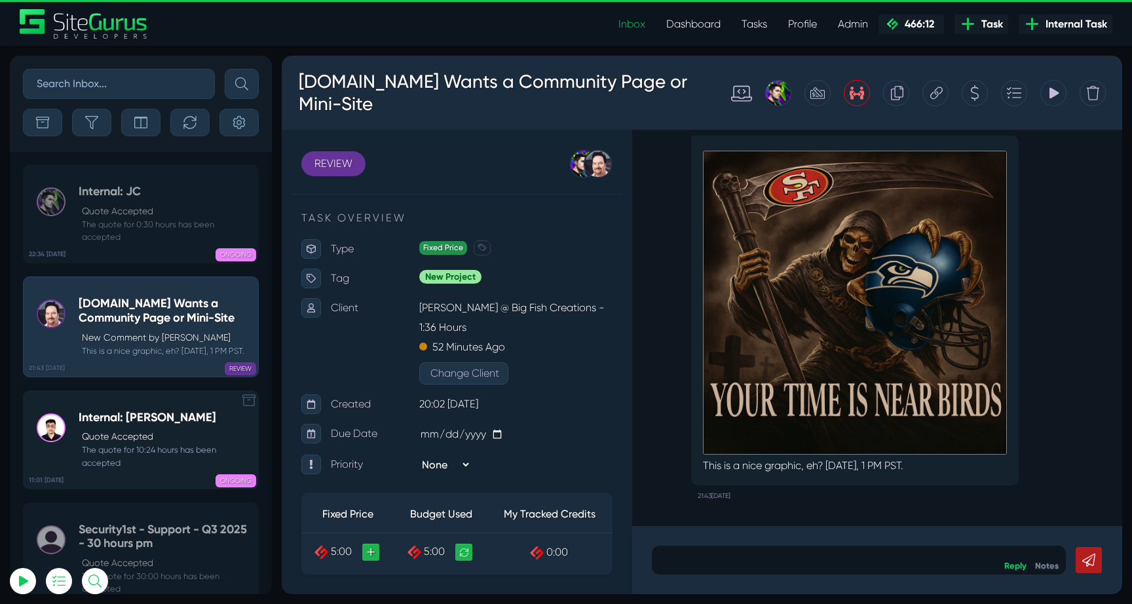
click at [107, 443] on small "The quote for 10:24 hours has been accepted" at bounding box center [165, 455] width 173 height 25
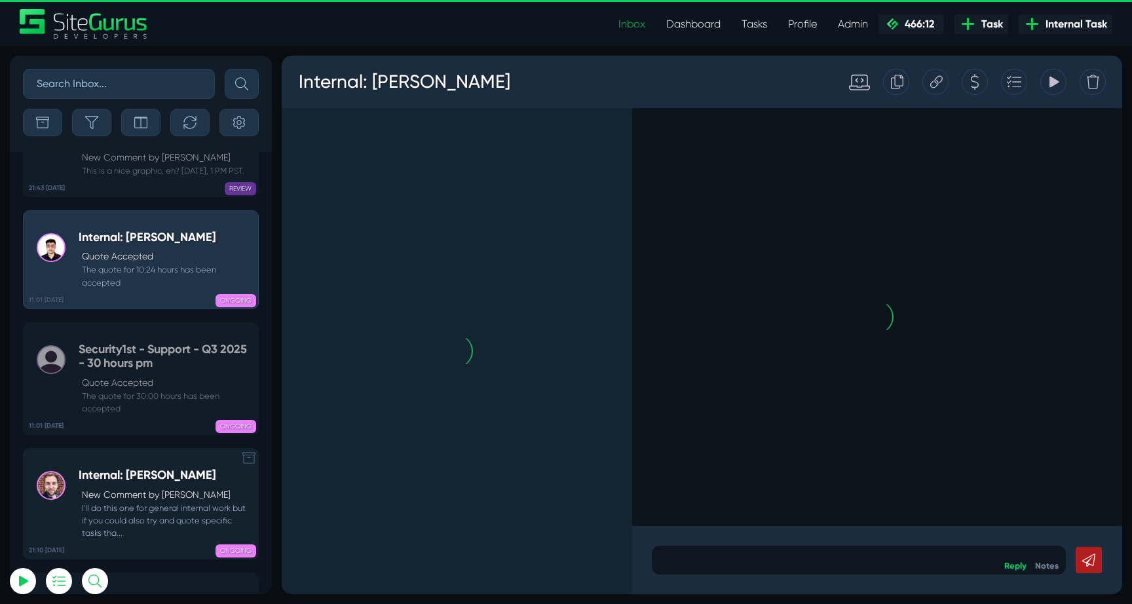
click at [113, 468] on h5 "Internal: [PERSON_NAME]" at bounding box center [165, 475] width 173 height 14
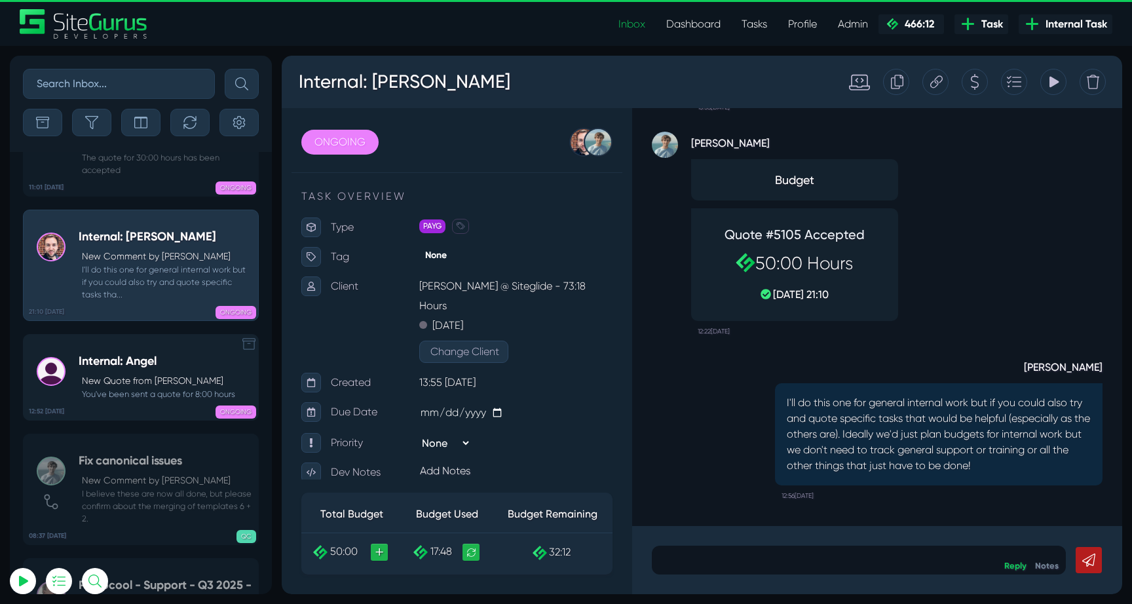
scroll to position [-52247, 0]
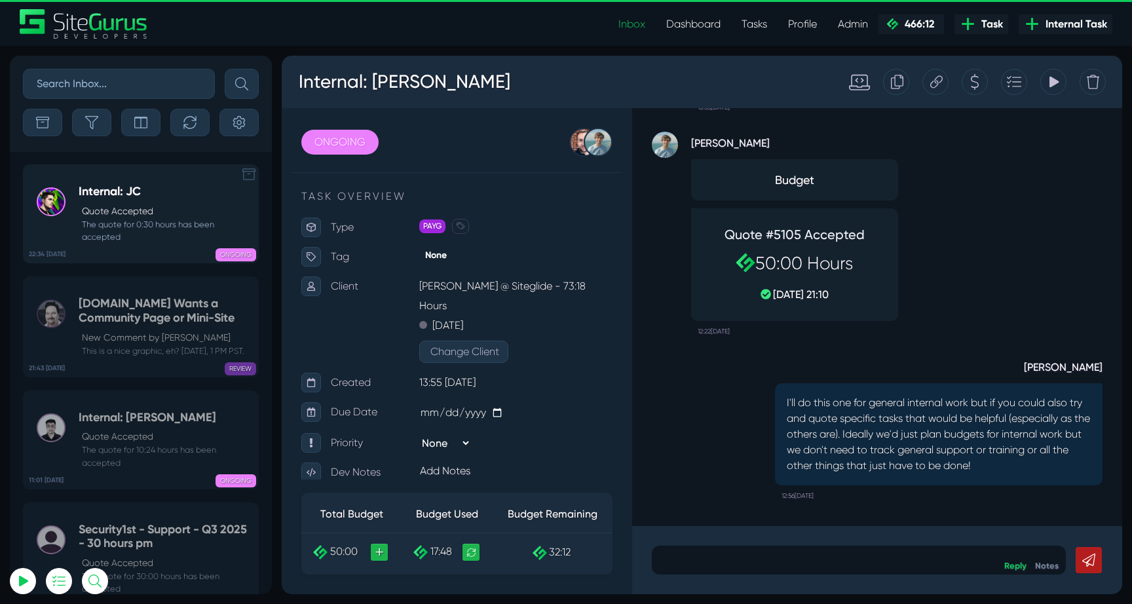
click at [140, 231] on small "The quote for 0:30 hours has been accepted" at bounding box center [165, 230] width 173 height 25
